Goal: Find specific page/section: Find specific page/section

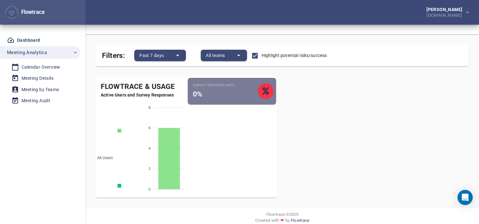
scroll to position [30, 0]
click at [38, 68] on div "Calendar Overview" at bounding box center [41, 67] width 39 height 8
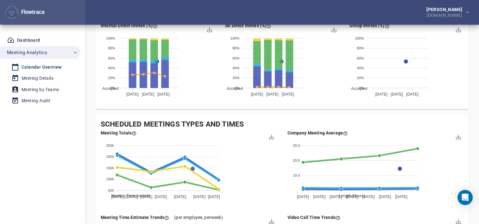
scroll to position [537, 0]
click at [41, 88] on div "Meeting by Teams" at bounding box center [40, 90] width 37 height 8
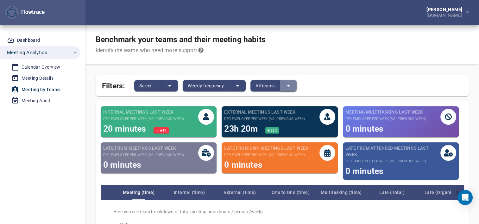
click at [291, 86] on icon "split button" at bounding box center [289, 86] width 8 height 8
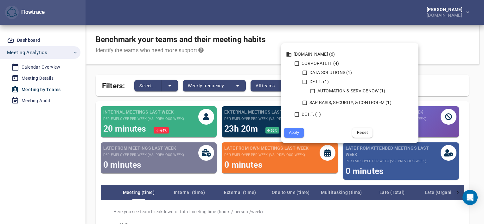
click at [457, 52] on div at bounding box center [242, 112] width 484 height 224
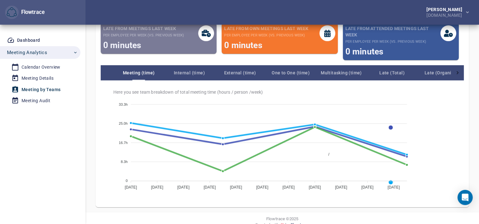
scroll to position [131, 0]
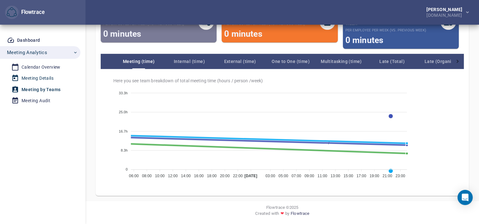
click at [42, 78] on div "Meeting Details" at bounding box center [38, 78] width 32 height 8
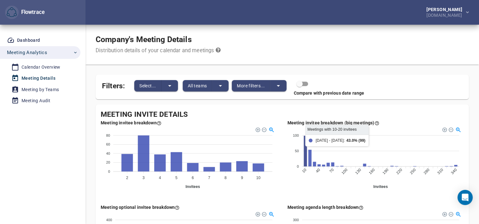
click at [305, 143] on icon at bounding box center [305, 151] width 3 height 31
